Goal: Task Accomplishment & Management: Manage account settings

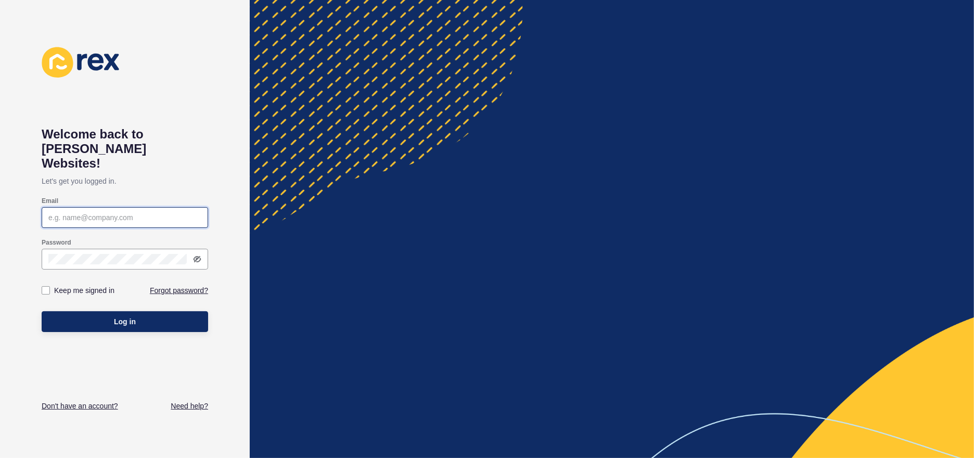
click at [113, 212] on input "Email" at bounding box center [124, 217] width 153 height 10
click at [109, 212] on input "Email" at bounding box center [124, 217] width 153 height 10
type input "lizs@ljhttr.co.nz"
click at [42, 311] on button "Log in" at bounding box center [125, 321] width 167 height 21
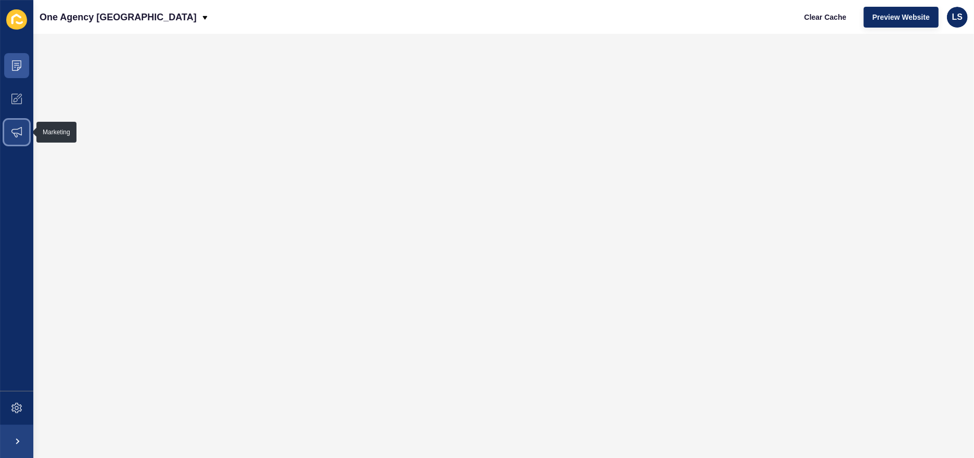
click at [13, 128] on icon at bounding box center [16, 132] width 10 height 10
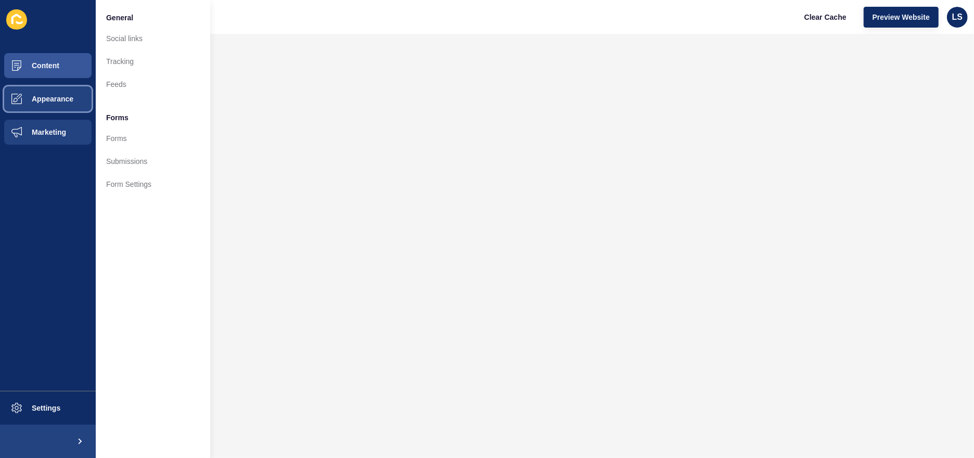
click at [35, 97] on span "Appearance" at bounding box center [35, 99] width 75 height 8
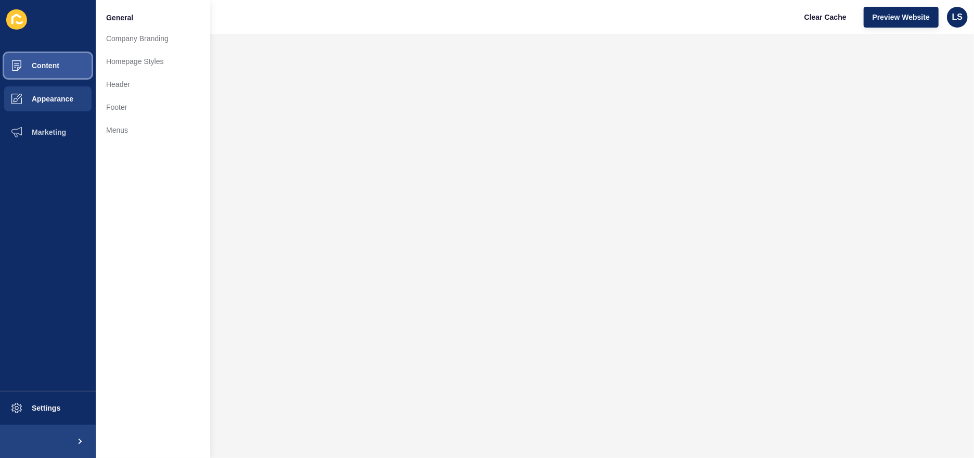
click at [72, 69] on button "Content" at bounding box center [48, 65] width 96 height 33
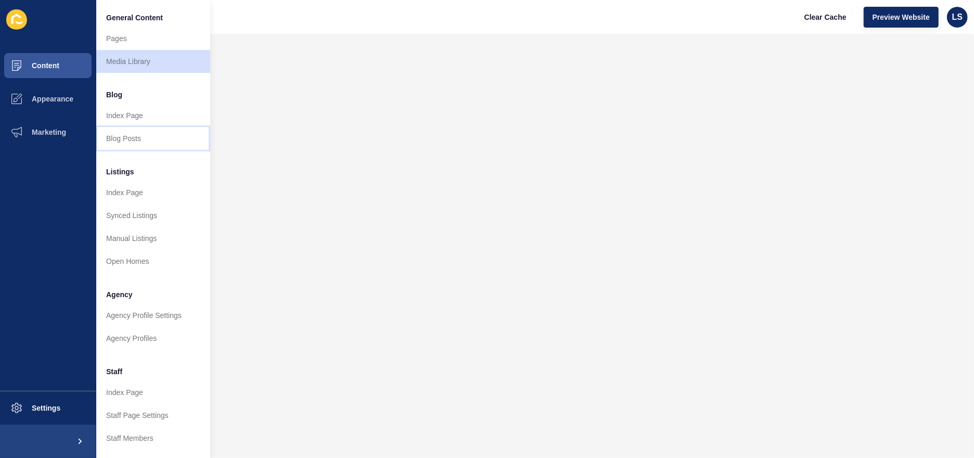
click at [121, 141] on link "Blog Posts" at bounding box center [153, 138] width 114 height 23
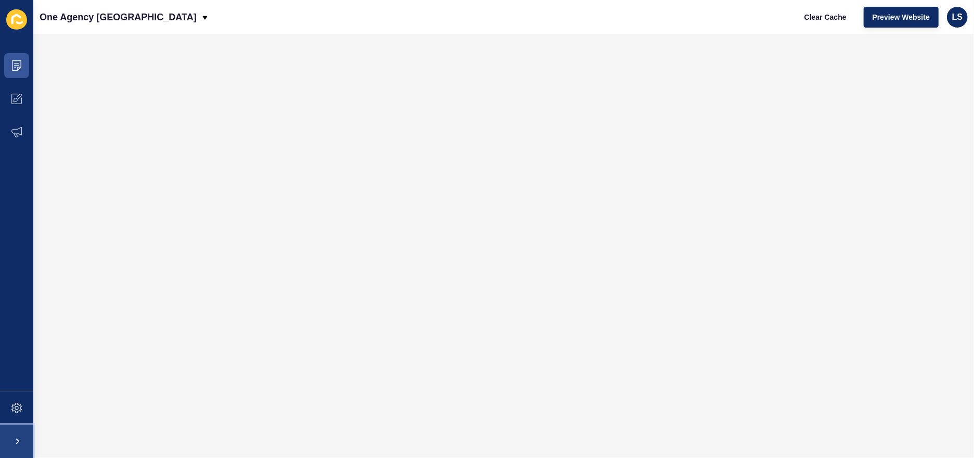
click at [14, 440] on span at bounding box center [16, 441] width 33 height 33
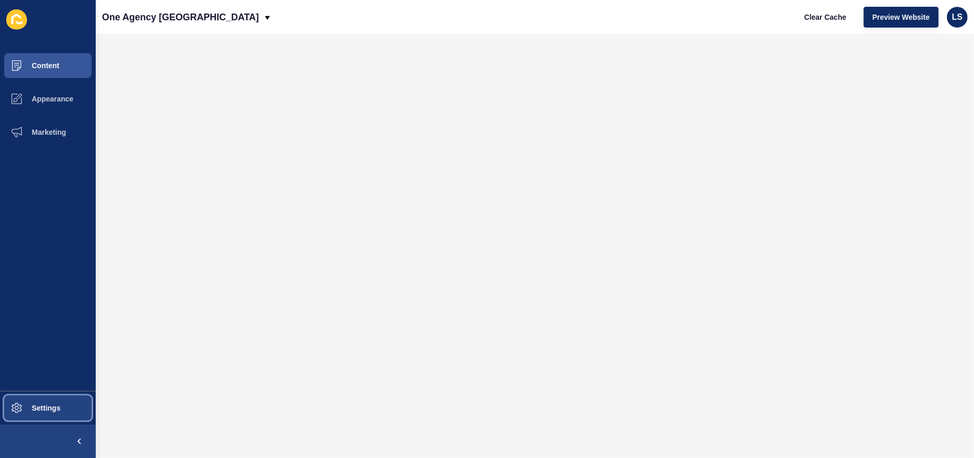
click at [39, 407] on span "Settings" at bounding box center [29, 408] width 62 height 8
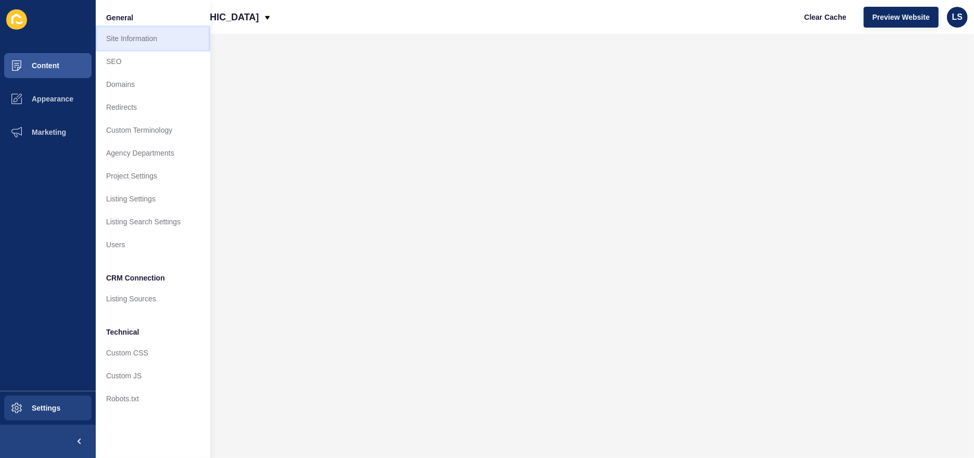
click at [142, 37] on link "Site Information" at bounding box center [153, 38] width 114 height 23
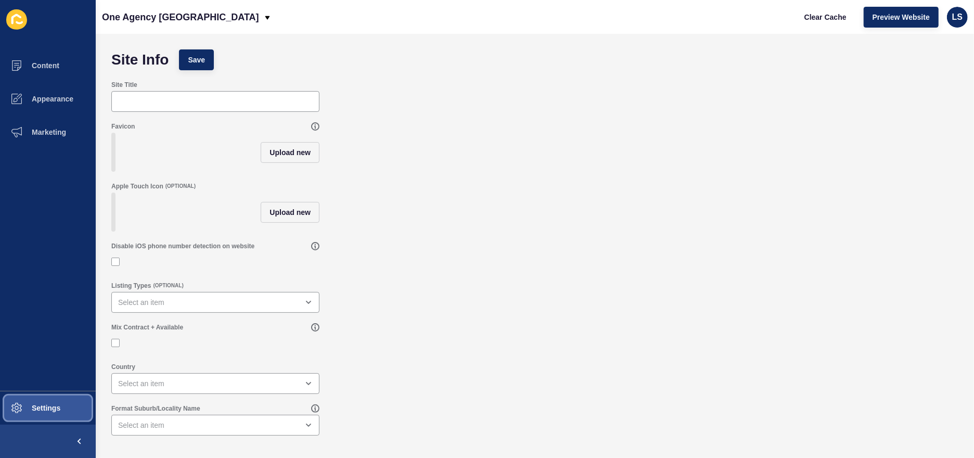
click at [47, 402] on button "Settings" at bounding box center [48, 407] width 96 height 33
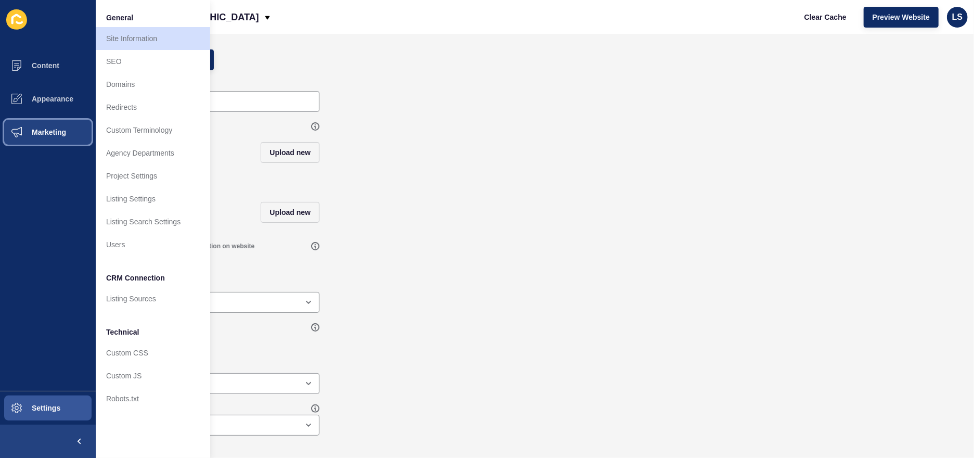
click at [62, 128] on span "Marketing" at bounding box center [32, 132] width 68 height 8
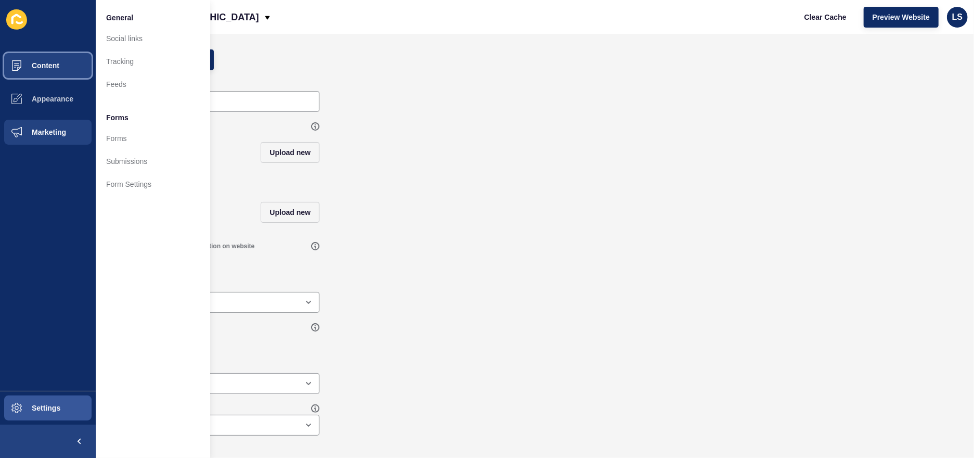
click at [62, 66] on button "Content" at bounding box center [48, 65] width 96 height 33
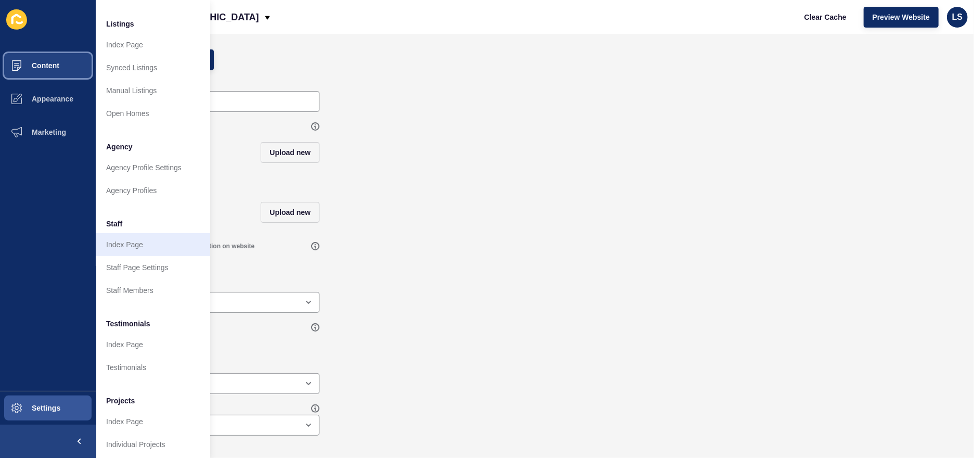
scroll to position [160, 0]
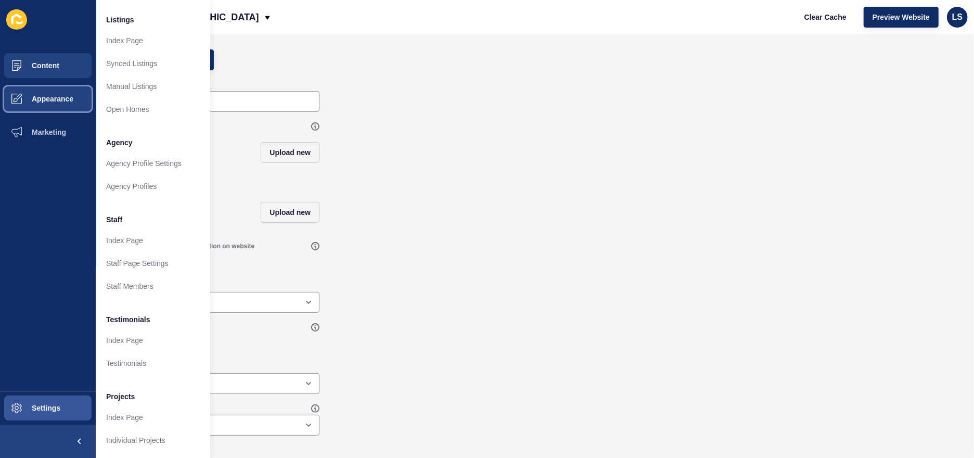
click at [60, 101] on span "Appearance" at bounding box center [35, 99] width 75 height 8
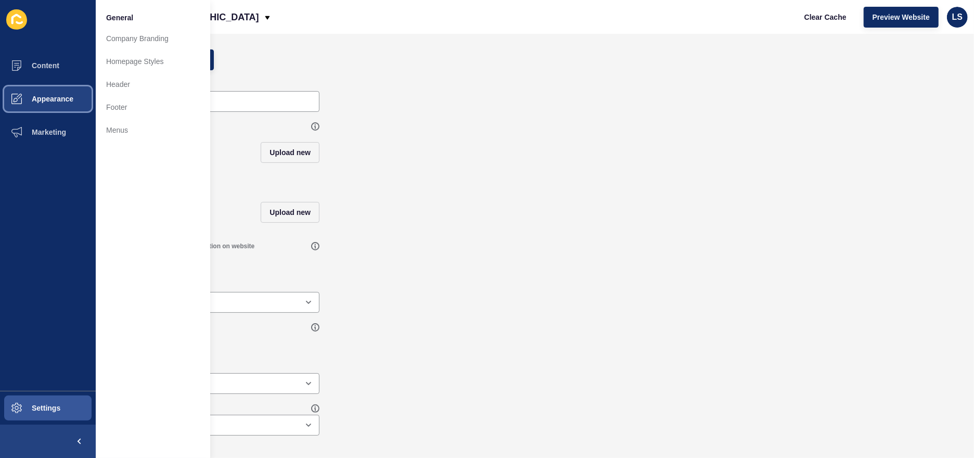
scroll to position [0, 0]
click at [131, 56] on link "Homepage Styles" at bounding box center [153, 61] width 114 height 23
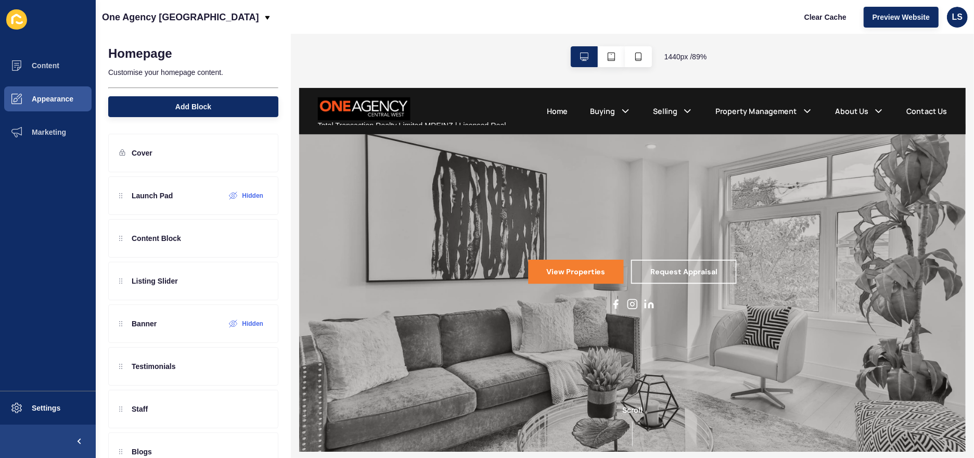
click at [410, 125] on span "Total Transaction Realty Limited MREINZ | Licensed Real Estate Agent REA 2008" at bounding box center [426, 135] width 212 height 21
click at [387, 121] on img at bounding box center [372, 111] width 104 height 26
click at [373, 128] on span "Total Transaction Realty Limited MREINZ | Licensed Real Estate Agent REA 2008" at bounding box center [426, 135] width 212 height 21
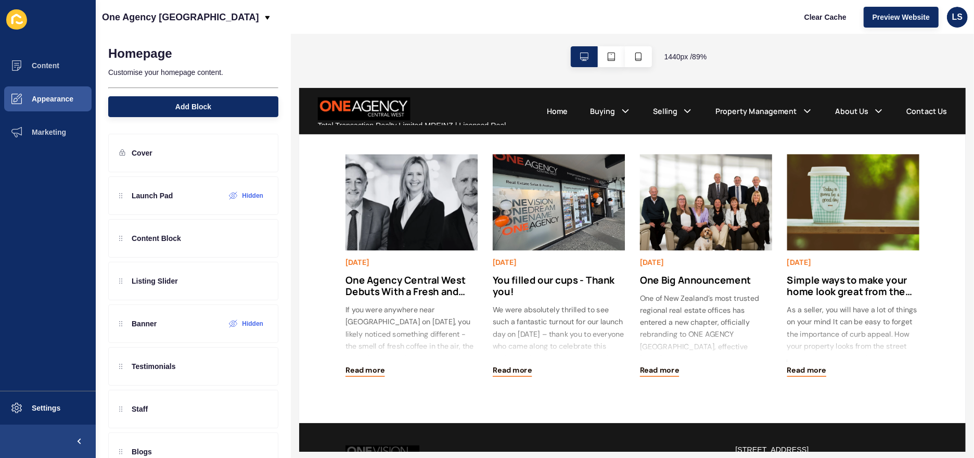
scroll to position [1620, 0]
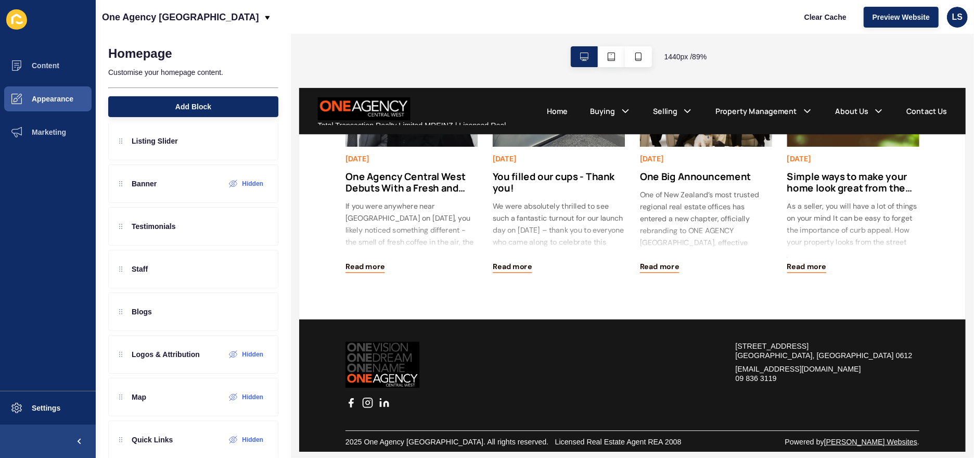
scroll to position [157, 0]
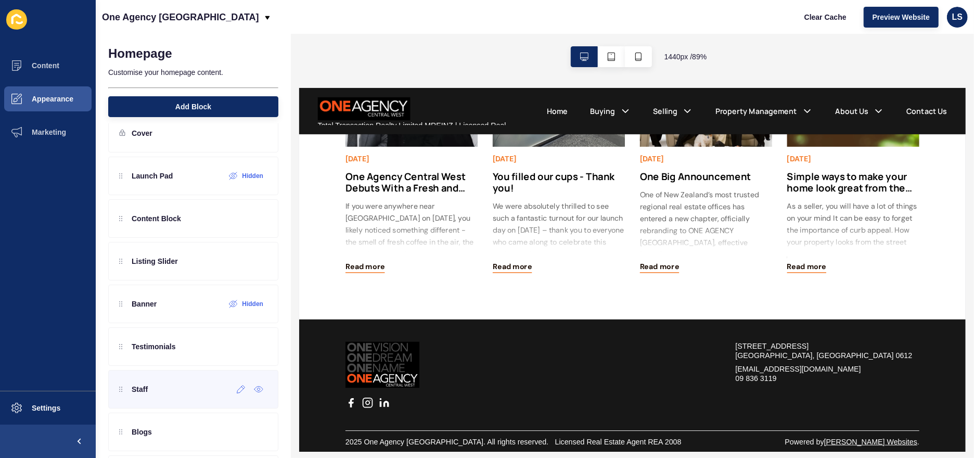
scroll to position [0, 0]
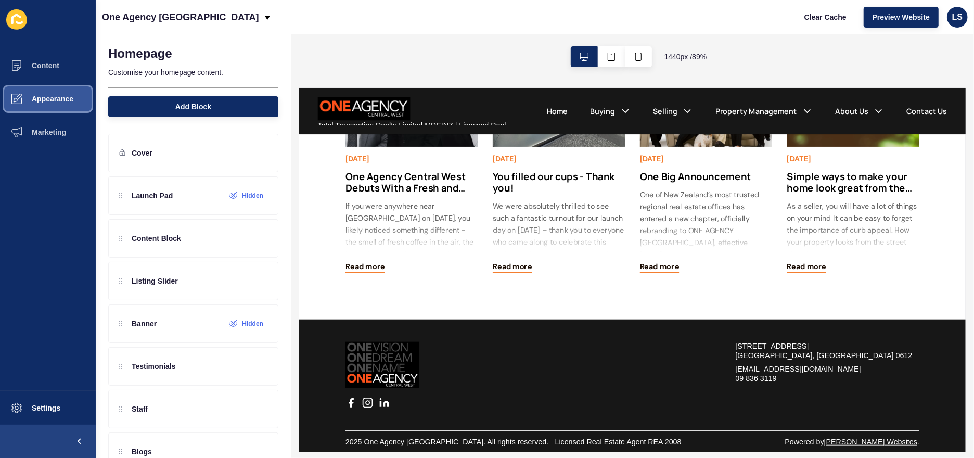
click at [51, 99] on span "Appearance" at bounding box center [35, 99] width 75 height 8
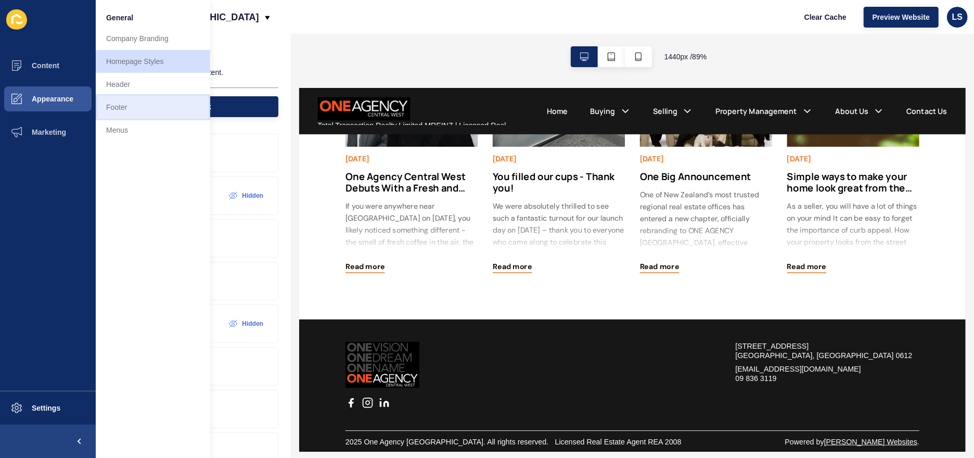
click at [119, 114] on link "Footer" at bounding box center [153, 107] width 114 height 23
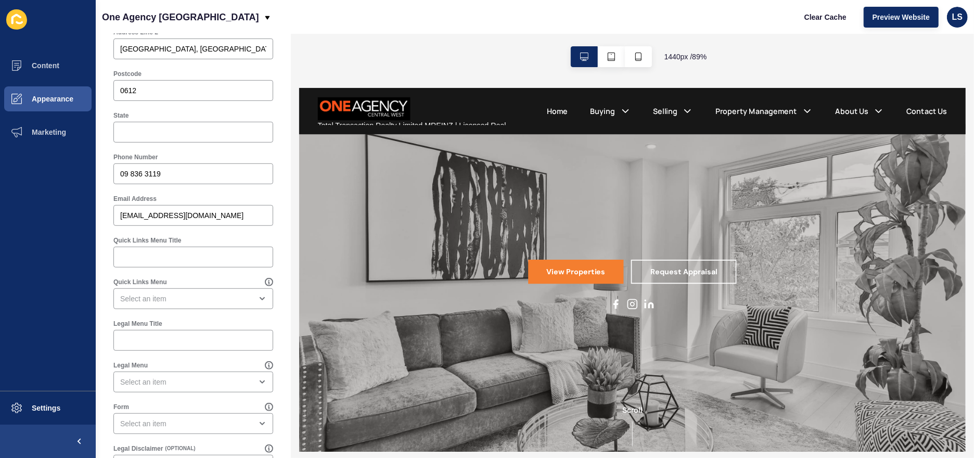
scroll to position [500, 0]
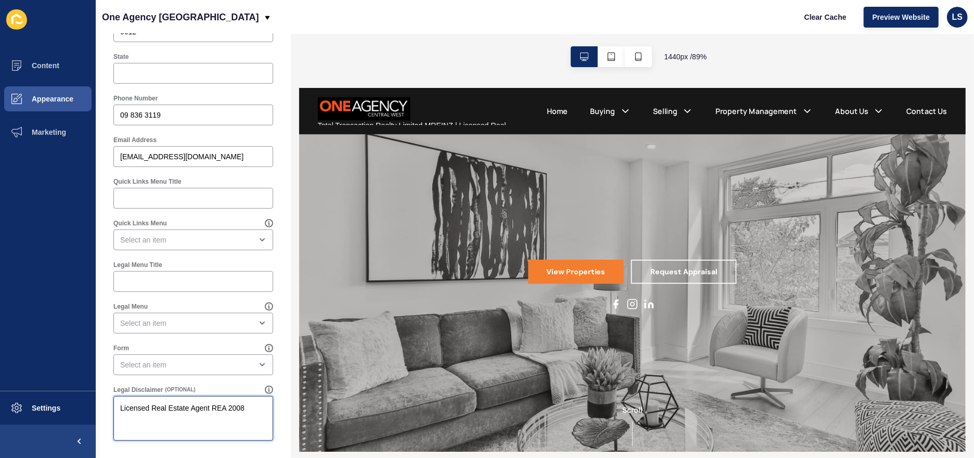
click at [119, 403] on textarea "Licensed Real Estate Agent REA 2008" at bounding box center [193, 419] width 157 height 42
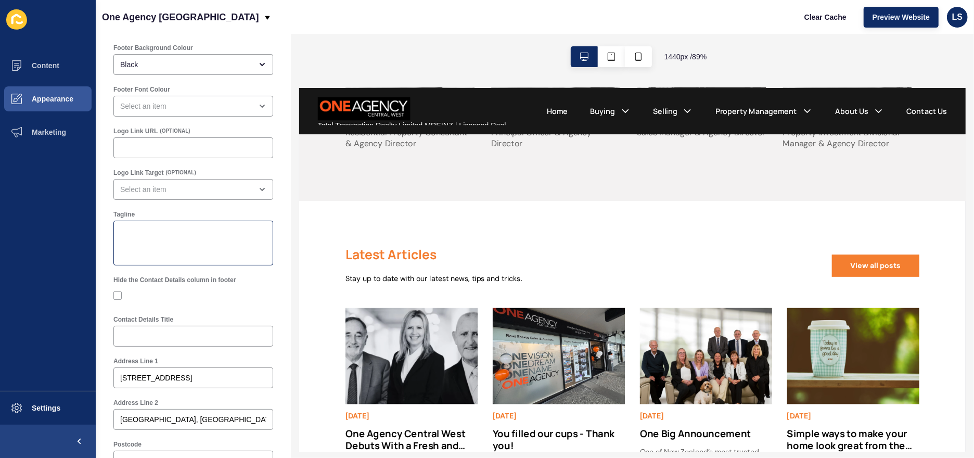
scroll to position [0, 0]
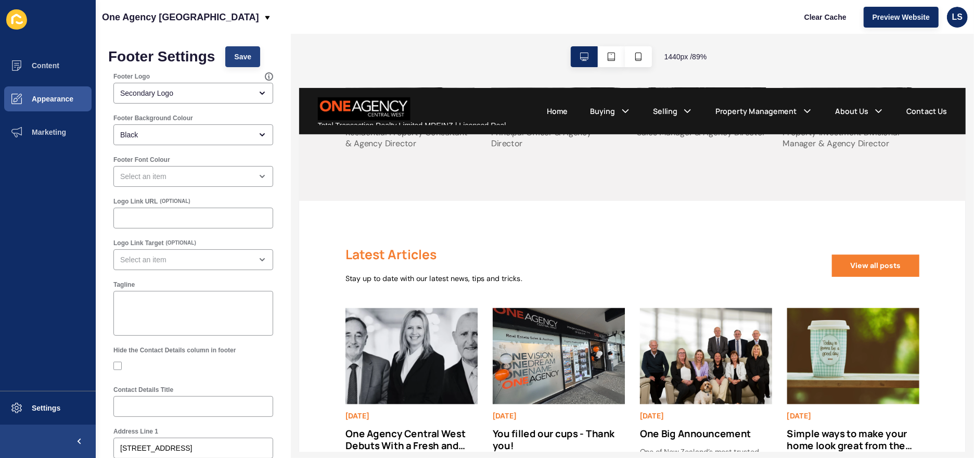
type textarea "Total Transaction Realty Limited. MREINZ. Licensed Real Estate Agent REA 2008"
click at [240, 58] on span "Save" at bounding box center [242, 57] width 17 height 10
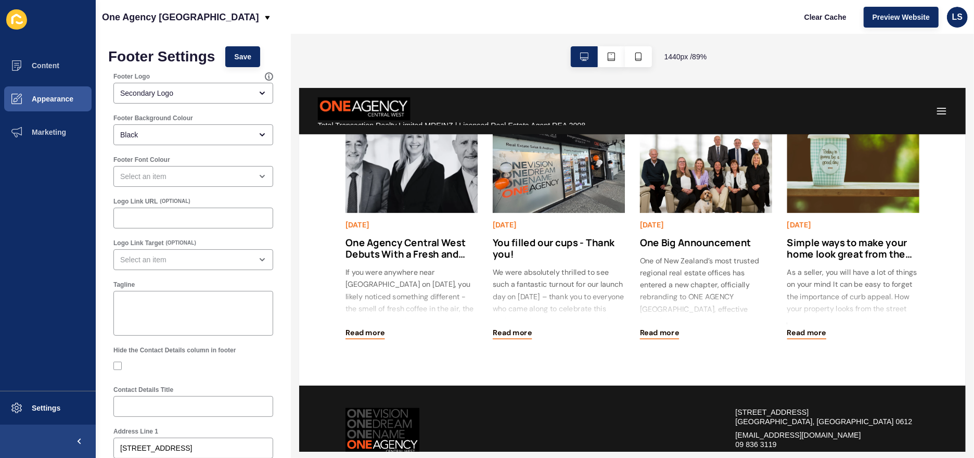
scroll to position [1388, 0]
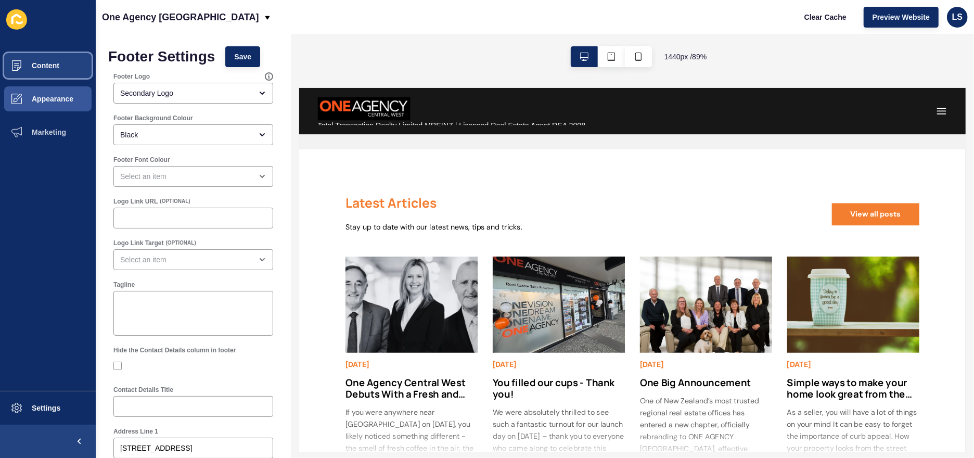
click at [49, 61] on span "Content" at bounding box center [28, 65] width 61 height 8
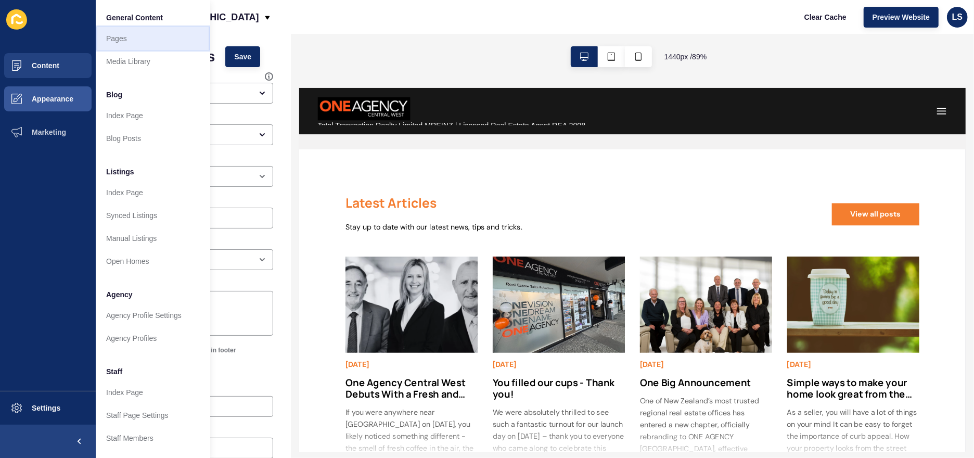
click at [115, 34] on link "Pages" at bounding box center [153, 38] width 114 height 23
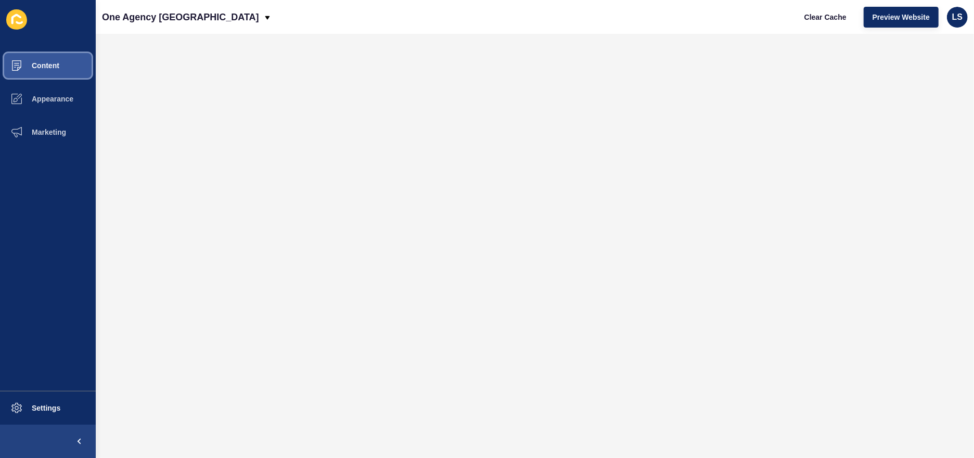
click at [44, 72] on button "Content" at bounding box center [48, 65] width 96 height 33
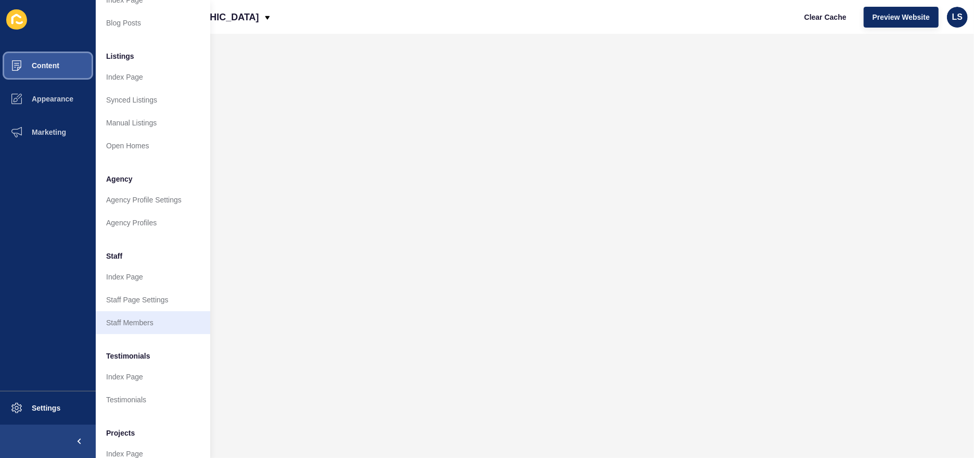
scroll to position [160, 0]
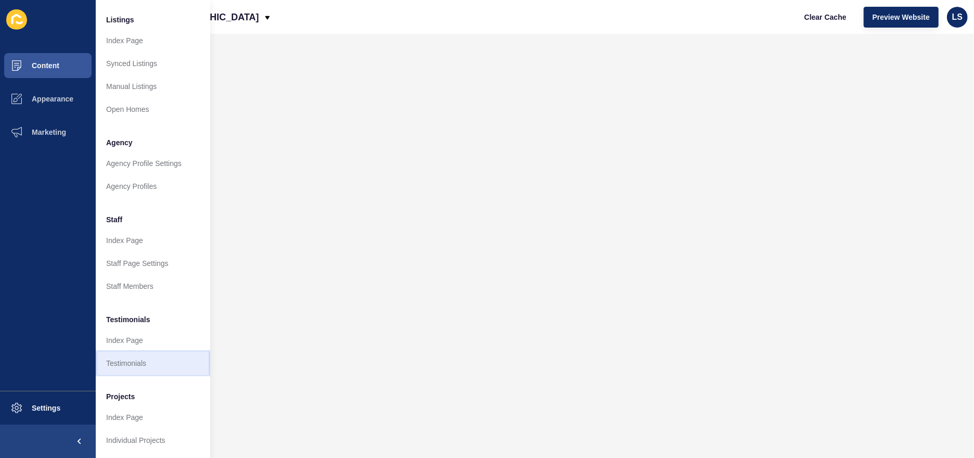
click at [120, 356] on link "Testimonials" at bounding box center [153, 363] width 114 height 23
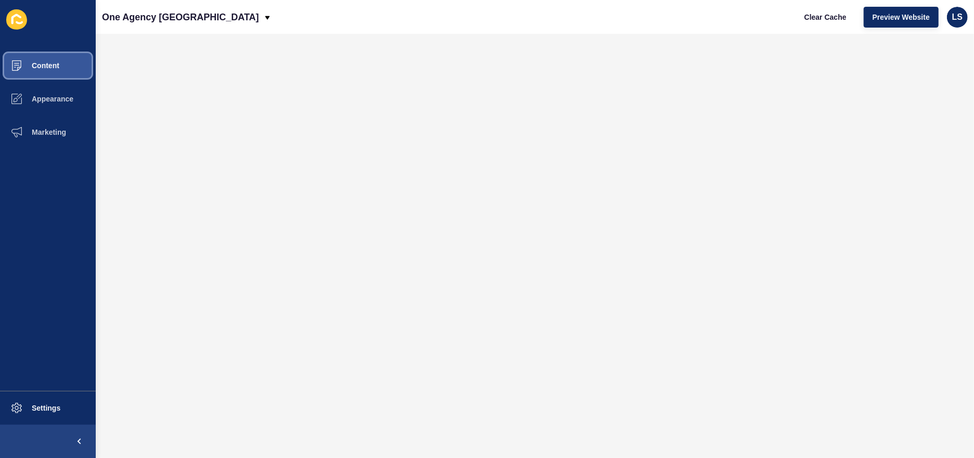
click at [52, 60] on button "Content" at bounding box center [48, 65] width 96 height 33
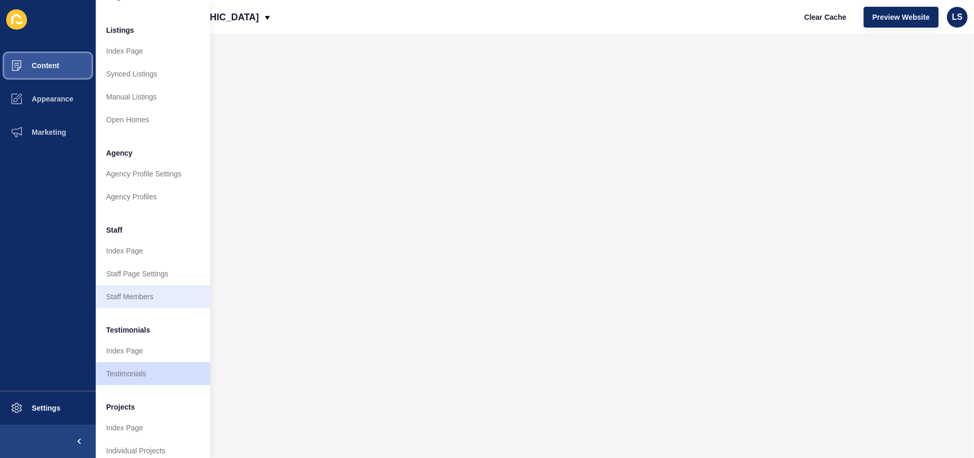
scroll to position [160, 0]
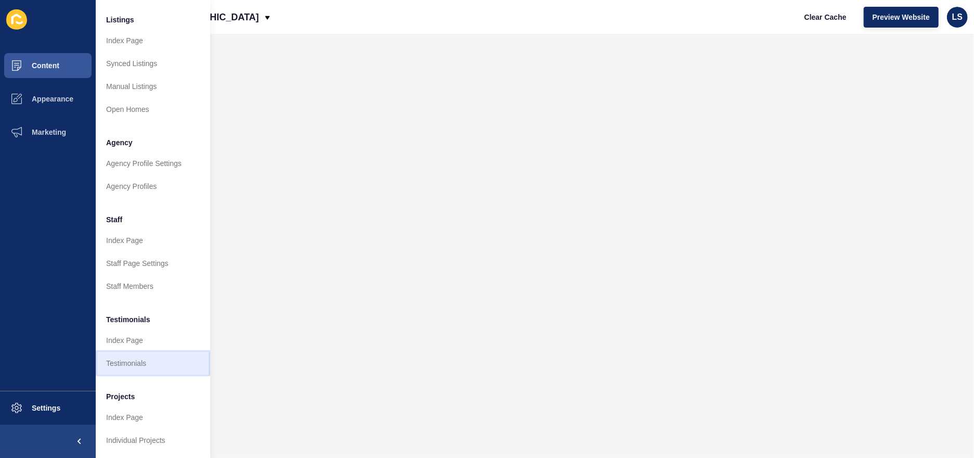
click at [121, 355] on link "Testimonials" at bounding box center [153, 363] width 114 height 23
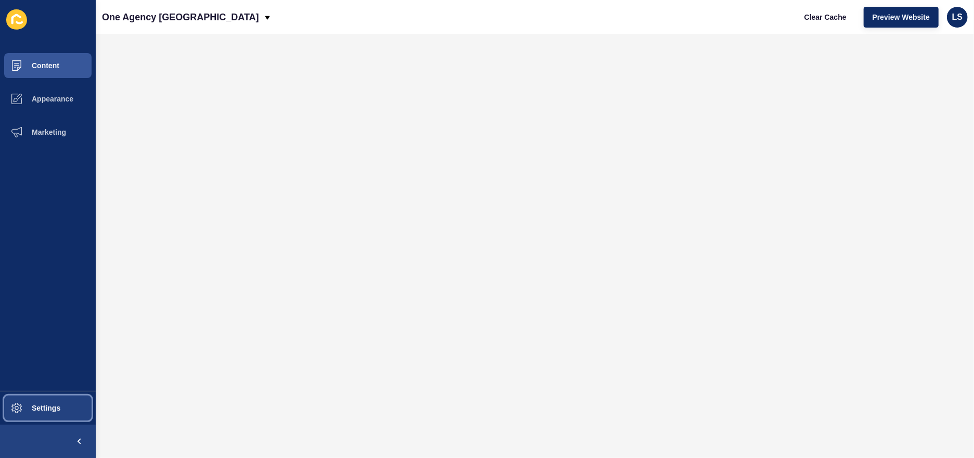
click at [42, 402] on button "Settings" at bounding box center [48, 407] width 96 height 33
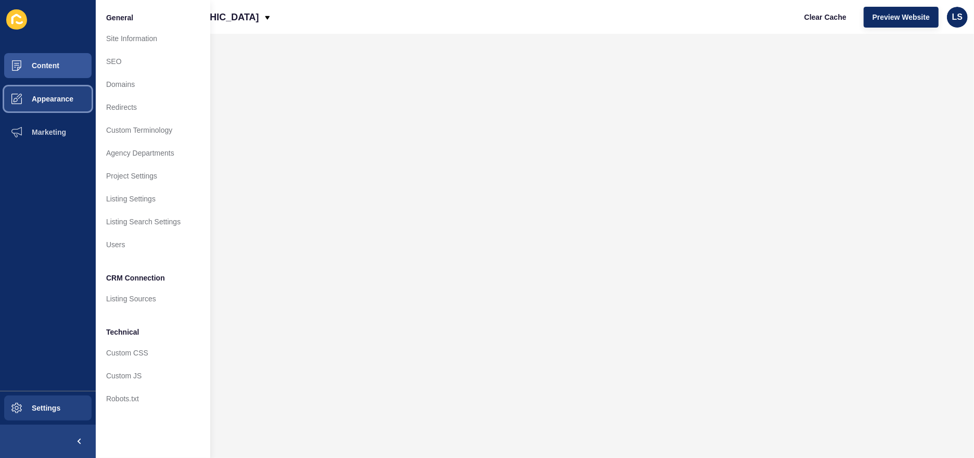
click at [49, 100] on span "Appearance" at bounding box center [35, 99] width 75 height 8
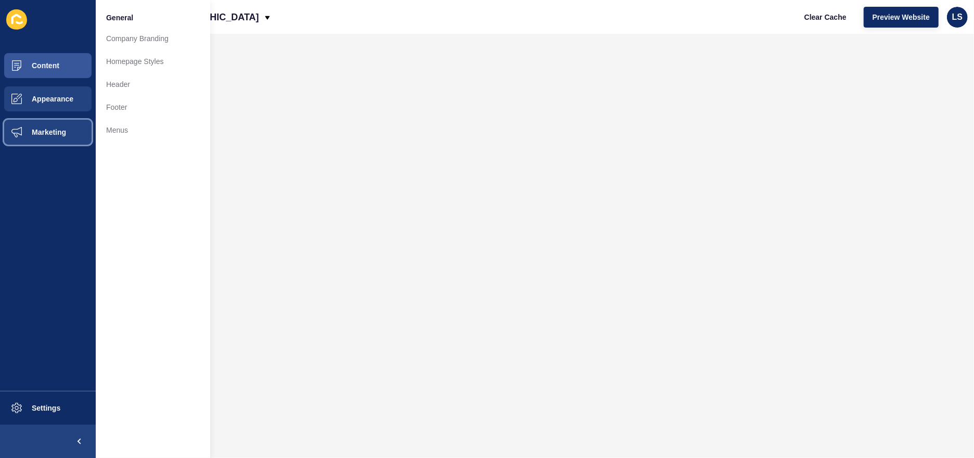
click at [57, 123] on button "Marketing" at bounding box center [48, 132] width 96 height 33
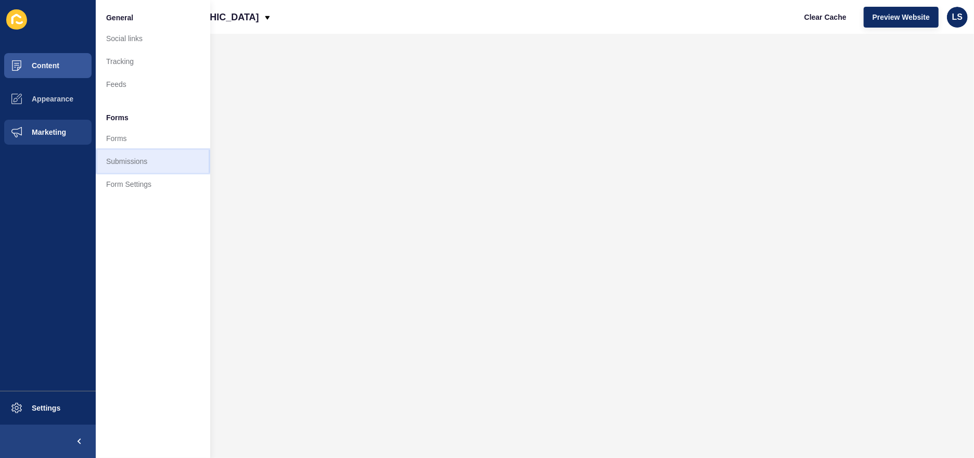
click at [118, 156] on link "Submissions" at bounding box center [153, 161] width 114 height 23
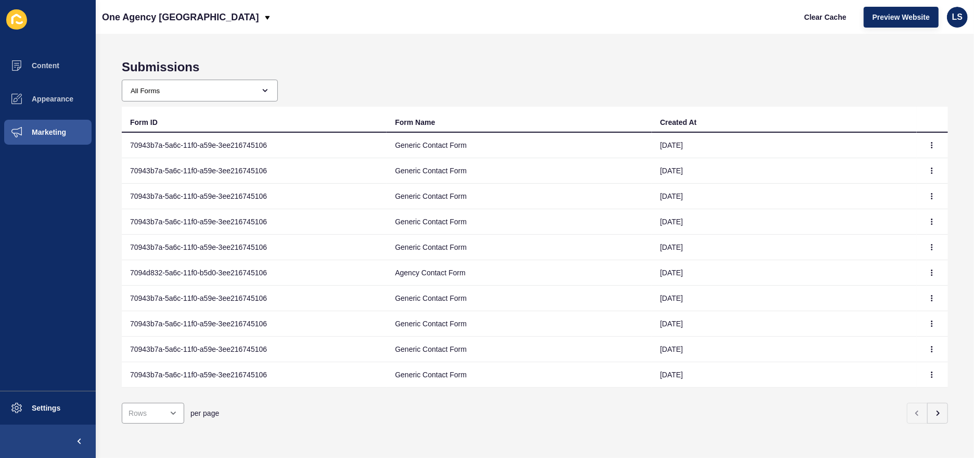
scroll to position [1, 0]
click at [937, 411] on icon "button" at bounding box center [938, 413] width 2 height 4
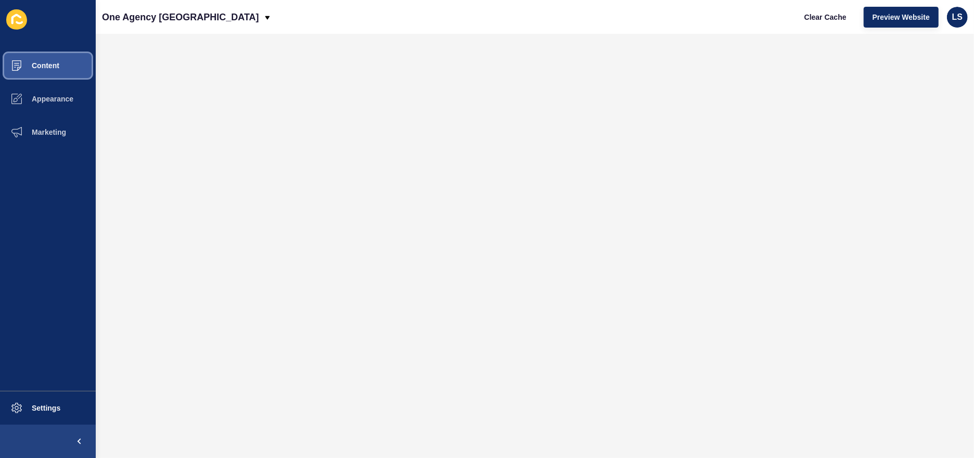
click at [42, 59] on button "Content" at bounding box center [48, 65] width 96 height 33
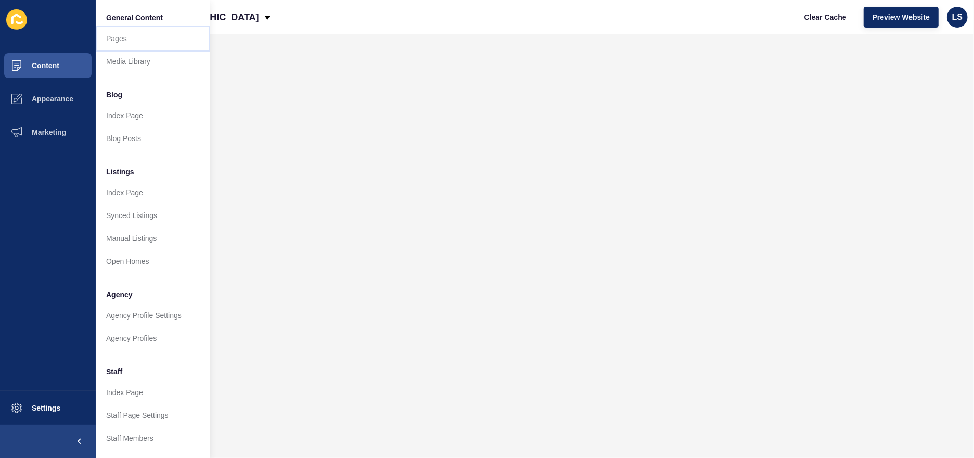
click at [121, 31] on link "Pages" at bounding box center [153, 38] width 114 height 23
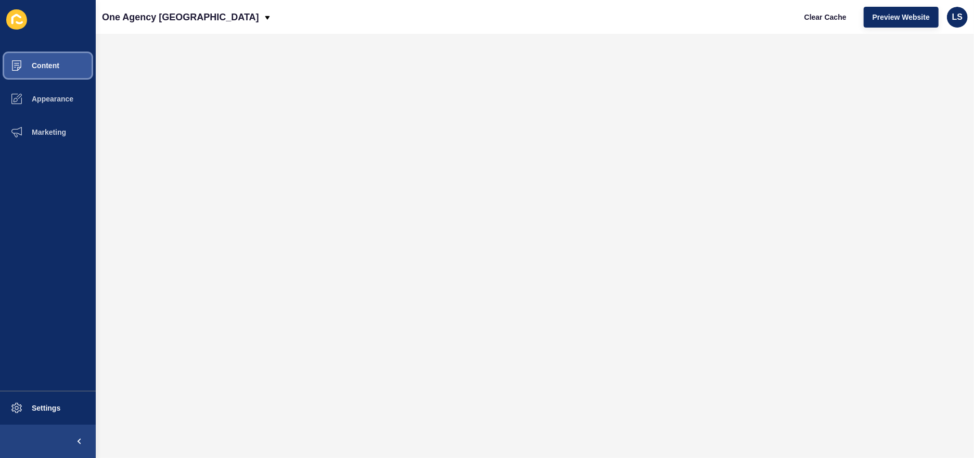
click at [47, 61] on span "Content" at bounding box center [28, 65] width 61 height 8
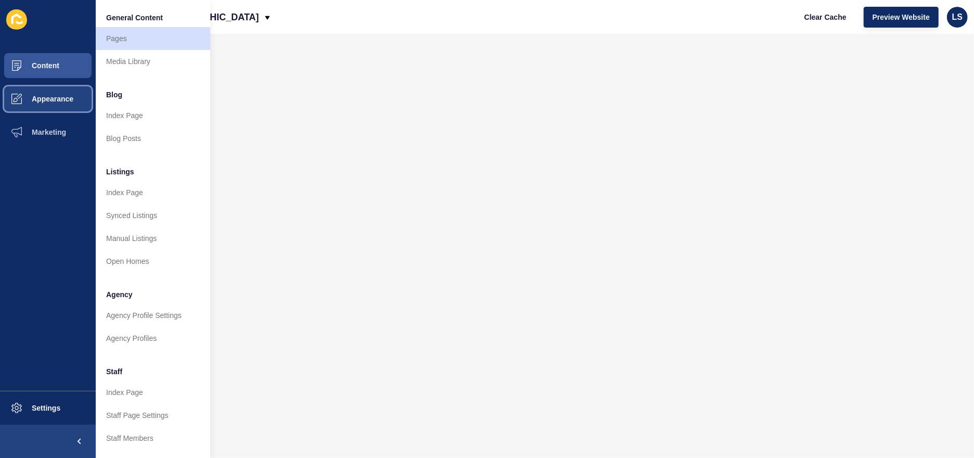
click at [34, 97] on span "Appearance" at bounding box center [35, 99] width 75 height 8
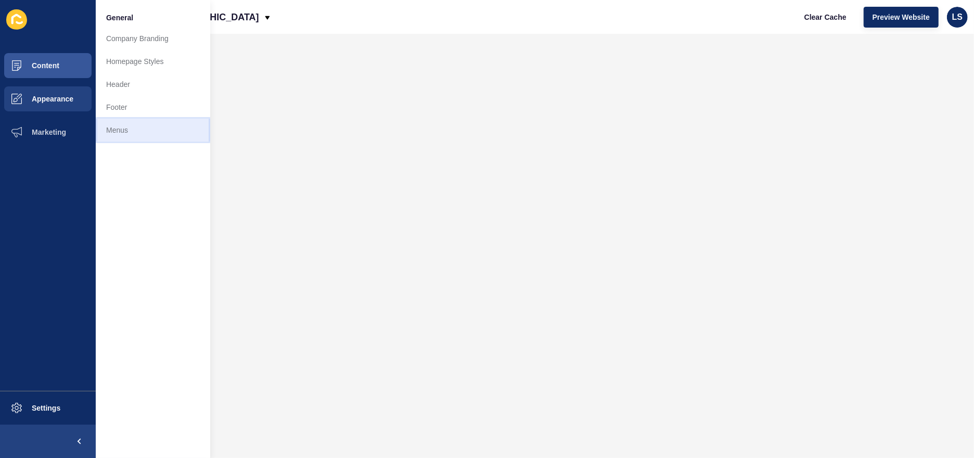
click at [123, 134] on link "Menus" at bounding box center [153, 130] width 114 height 23
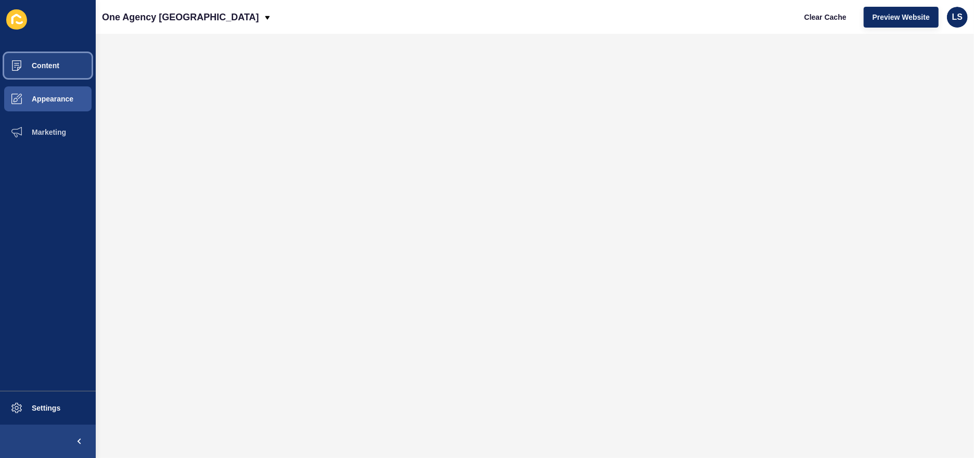
click at [53, 63] on span "Content" at bounding box center [28, 65] width 61 height 8
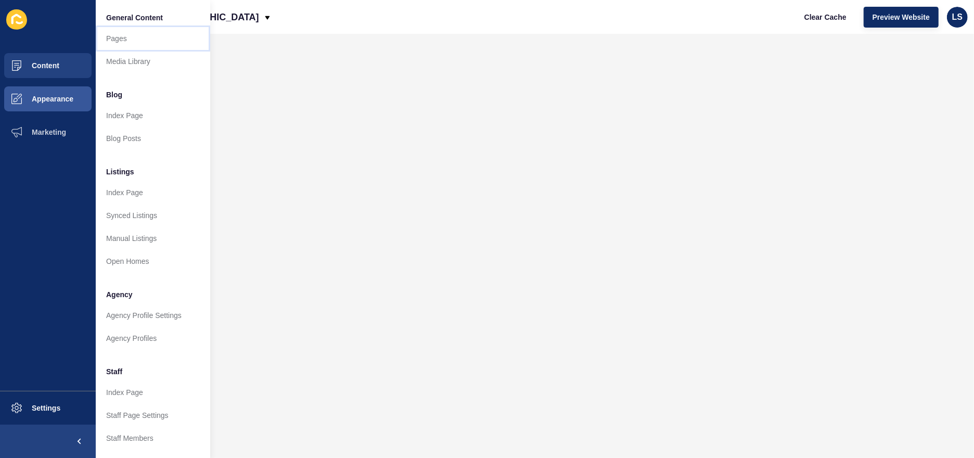
click at [126, 38] on link "Pages" at bounding box center [153, 38] width 114 height 23
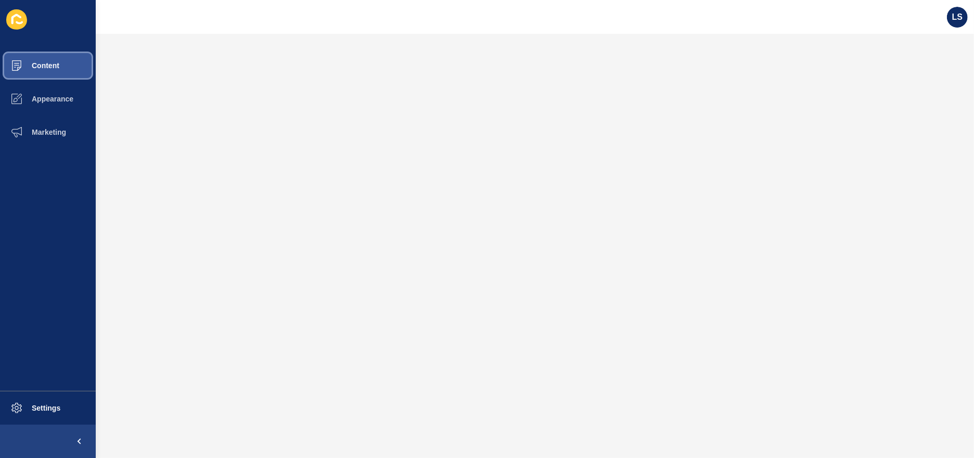
click at [52, 69] on span "Content" at bounding box center [28, 65] width 61 height 8
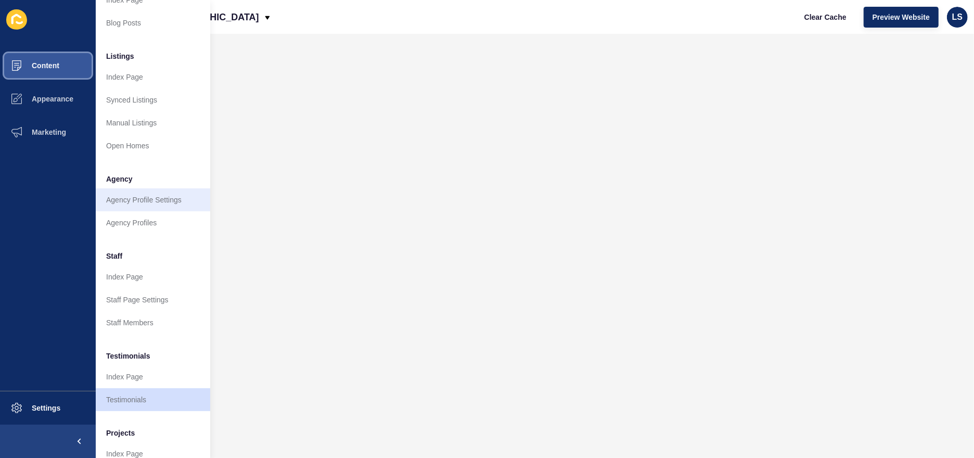
scroll to position [160, 0]
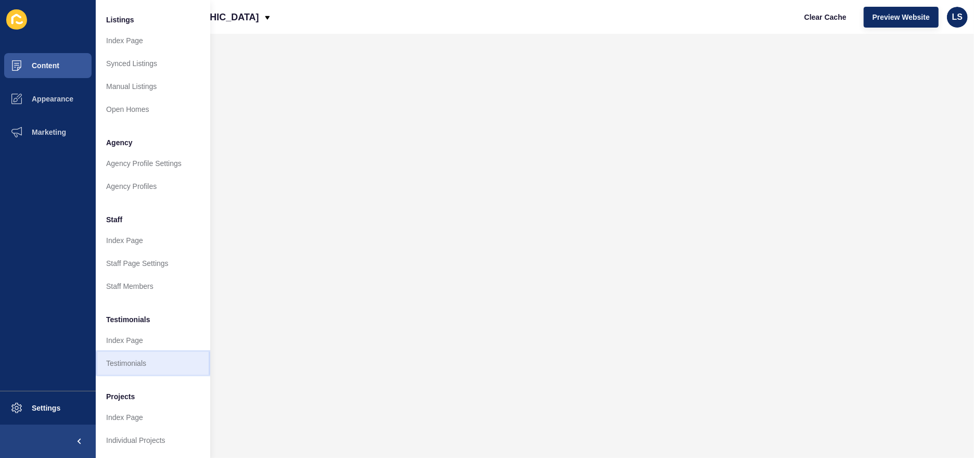
click at [144, 352] on link "Testimonials" at bounding box center [153, 363] width 114 height 23
